Goal: Task Accomplishment & Management: Use online tool/utility

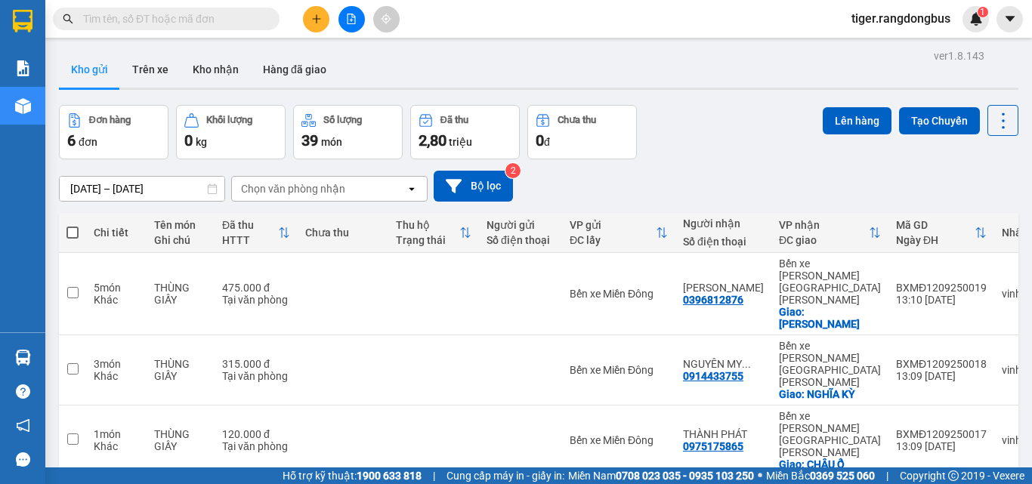
click at [346, 19] on icon "file-add" at bounding box center [351, 19] width 11 height 11
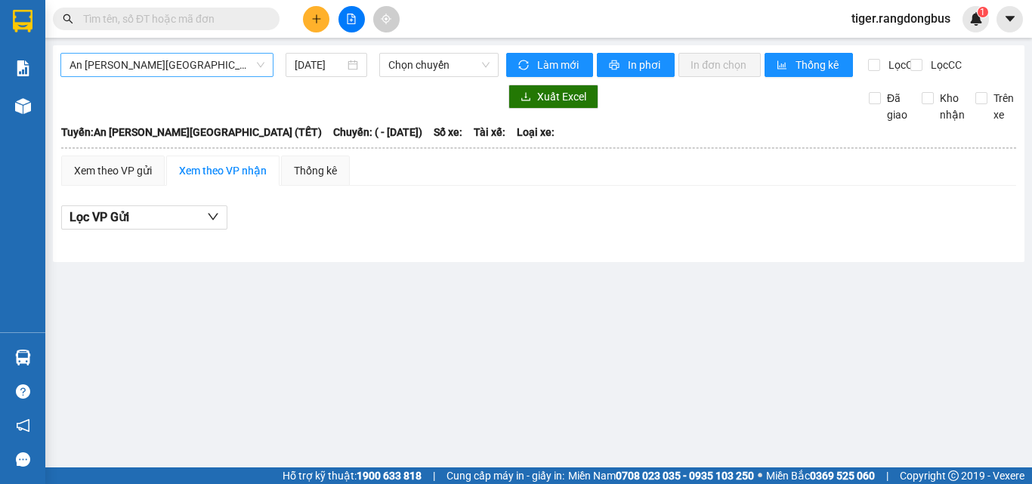
click at [219, 63] on span "An [PERSON_NAME][GEOGRAPHIC_DATA] (TẾT)" at bounding box center [167, 65] width 195 height 23
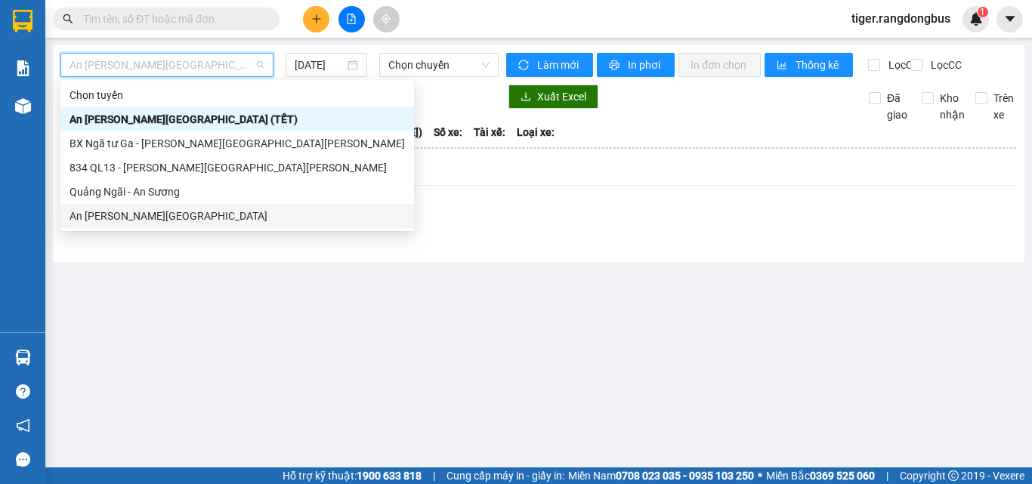
click at [141, 217] on div "An [PERSON_NAME][GEOGRAPHIC_DATA]" at bounding box center [237, 216] width 335 height 17
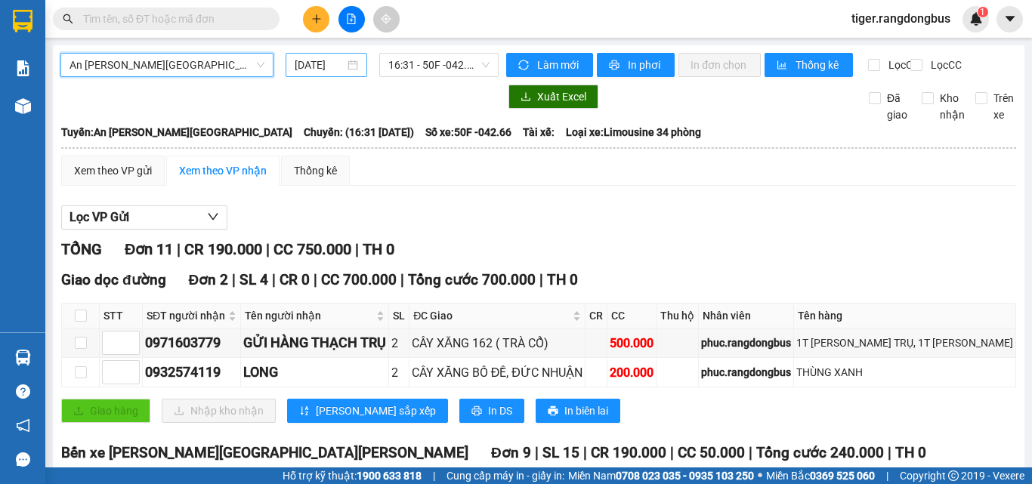
click at [310, 66] on input "[DATE]" at bounding box center [320, 65] width 50 height 17
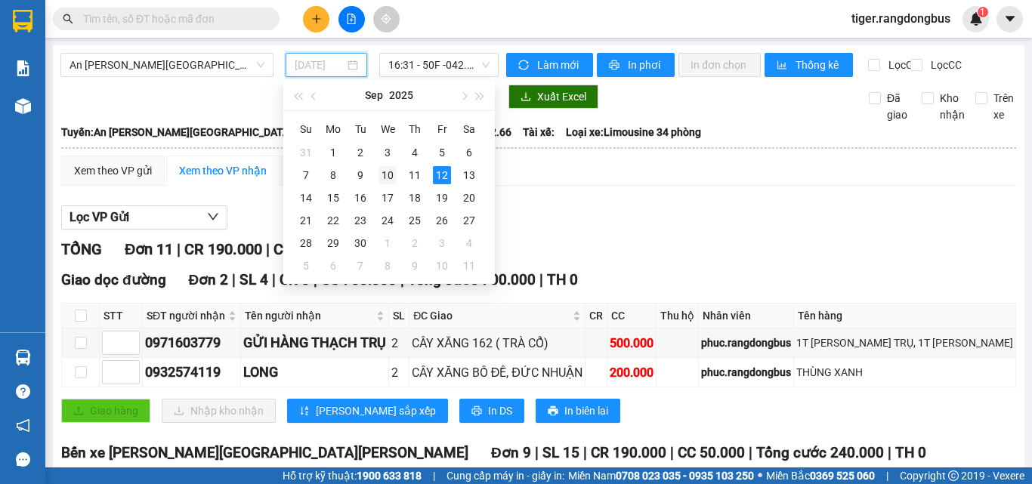
click at [391, 175] on div "10" at bounding box center [387, 175] width 18 height 18
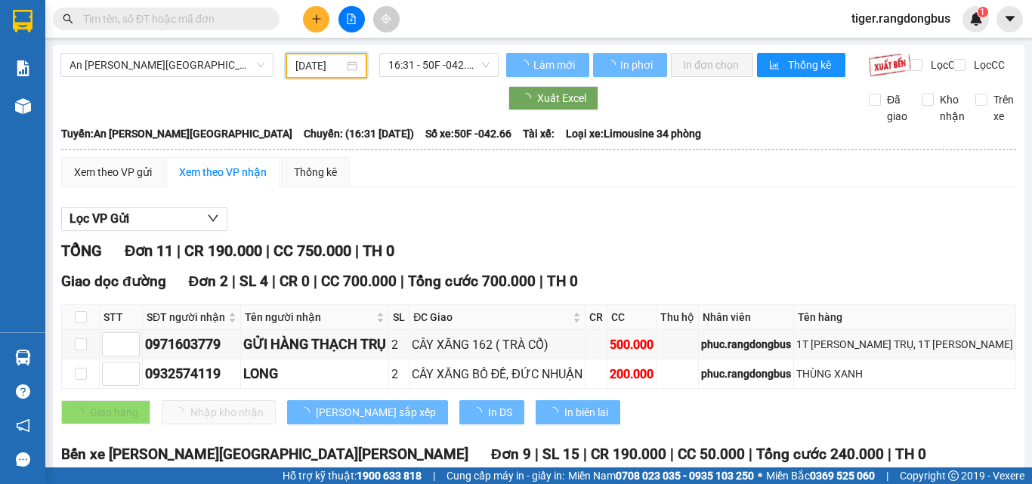
type input "[DATE]"
